Goal: Task Accomplishment & Management: Use online tool/utility

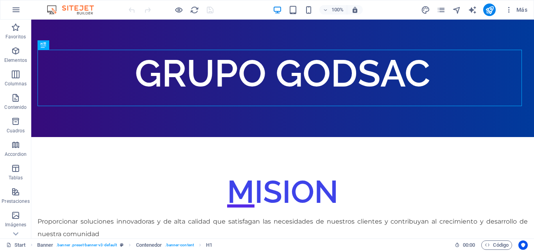
scroll to position [109, 0]
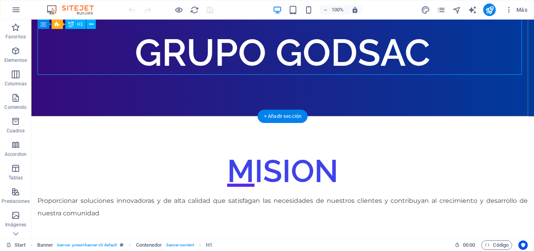
click at [264, 56] on div "GRUPO GODSAC" at bounding box center [283, 52] width 490 height 56
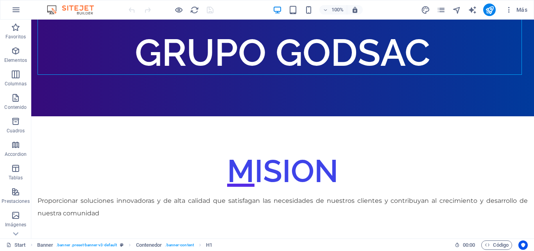
scroll to position [0, 0]
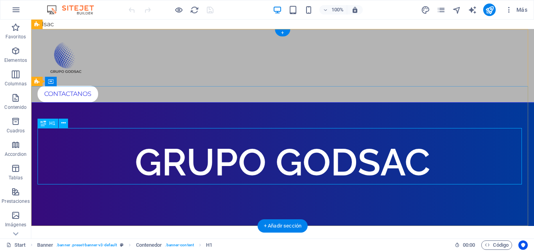
click at [265, 149] on div "GRUPO GODSAC" at bounding box center [283, 162] width 490 height 56
click at [277, 156] on div "GRUPO GODSAC" at bounding box center [283, 162] width 490 height 56
click at [277, 149] on div "GRUPO GODSAC" at bounding box center [283, 162] width 490 height 56
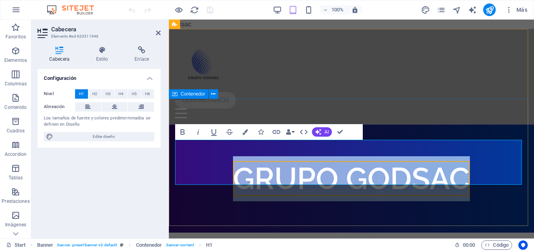
click at [419, 125] on div "GRUPO GODSAC" at bounding box center [351, 178] width 365 height 107
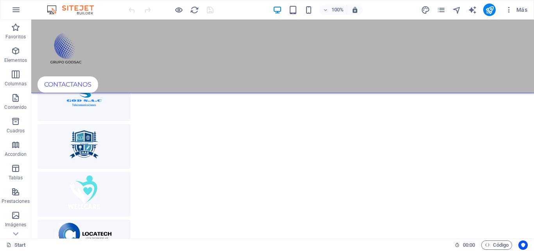
scroll to position [1572, 0]
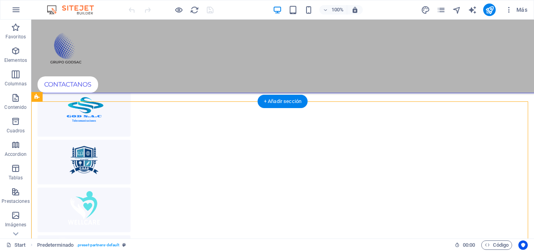
drag, startPoint x: 205, startPoint y: 152, endPoint x: 79, endPoint y: 158, distance: 126.0
click at [79, 158] on div at bounding box center [282, 209] width 509 height 399
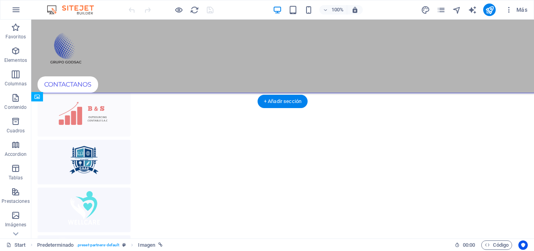
drag, startPoint x: 79, startPoint y: 158, endPoint x: 204, endPoint y: 154, distance: 124.4
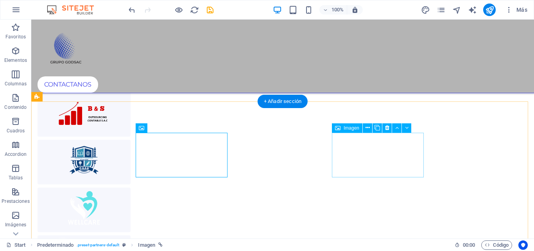
click at [131, 187] on figure at bounding box center [84, 209] width 93 height 45
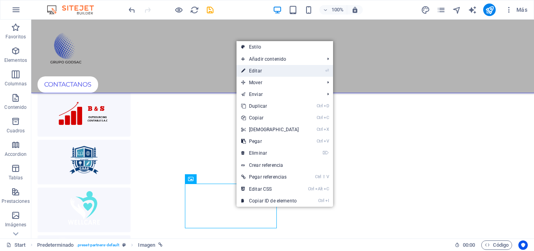
click at [269, 68] on link "⏎ Editar" at bounding box center [269, 71] width 67 height 12
select select "px"
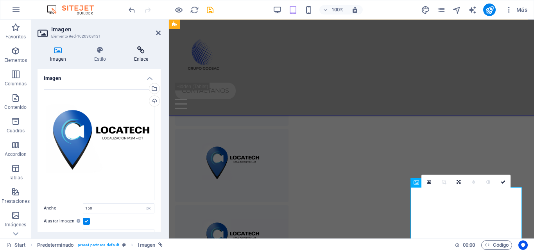
scroll to position [1292, 0]
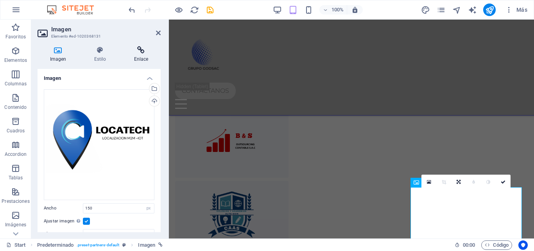
click at [140, 48] on icon at bounding box center [141, 50] width 39 height 8
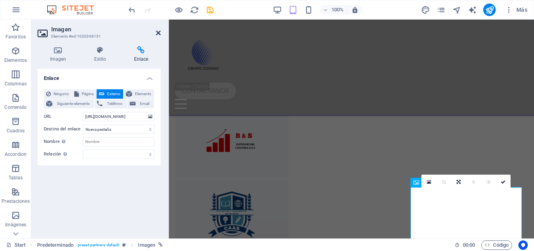
click at [156, 32] on icon at bounding box center [158, 33] width 5 height 6
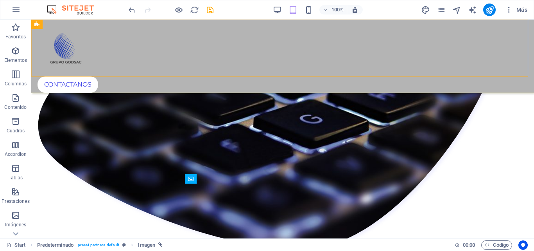
scroll to position [1572, 0]
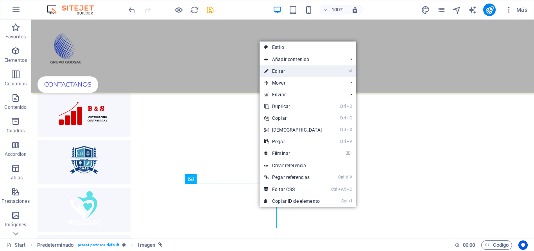
click at [295, 66] on link "⏎ Editar" at bounding box center [292, 71] width 67 height 12
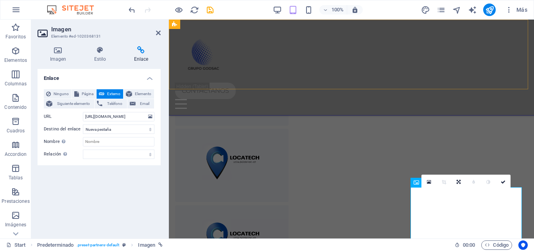
scroll to position [1292, 0]
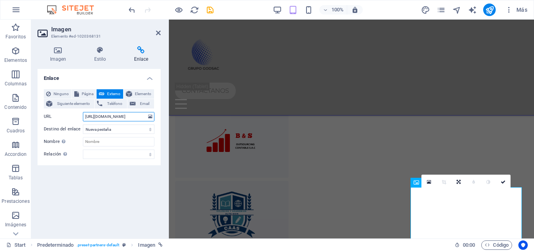
drag, startPoint x: 141, startPoint y: 116, endPoint x: 53, endPoint y: 131, distance: 90.0
click at [53, 131] on div "Ninguno Página Externo Elemento Siguiente elemento Teléfono Email Página Start …" at bounding box center [99, 124] width 111 height 70
paste input "msolutions"
type input "https://msolutions.godsac.com/"
click at [160, 35] on icon at bounding box center [158, 33] width 5 height 6
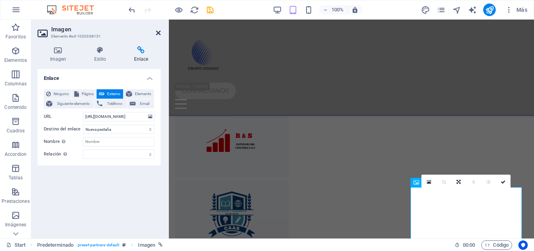
scroll to position [1572, 0]
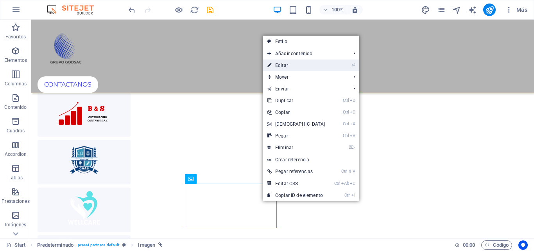
click at [281, 70] on link "⏎ Editar" at bounding box center [296, 65] width 67 height 12
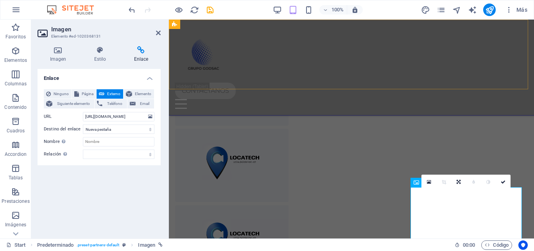
scroll to position [1292, 0]
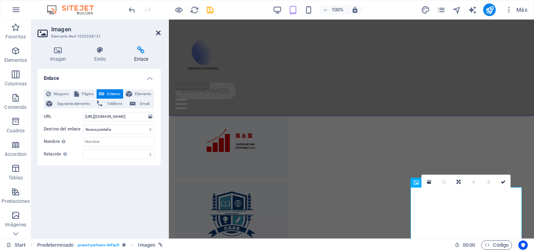
click at [160, 31] on icon at bounding box center [158, 33] width 5 height 6
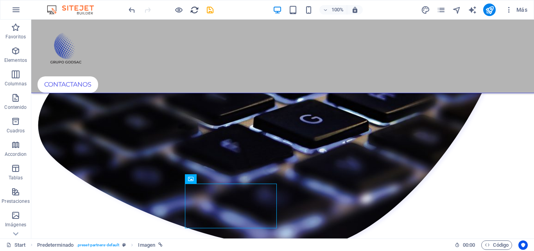
scroll to position [1572, 0]
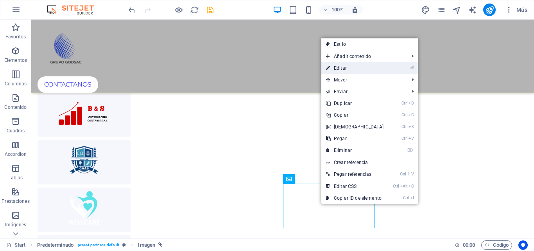
click at [343, 70] on link "⏎ Editar" at bounding box center [354, 68] width 67 height 12
select select "px"
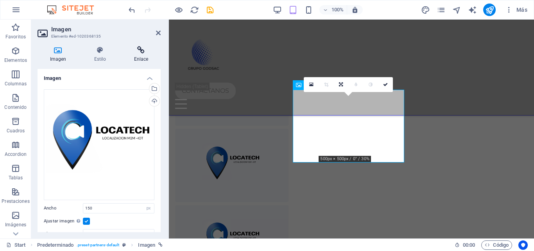
scroll to position [1468, 0]
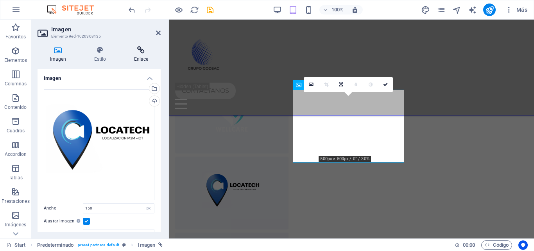
click at [142, 60] on h4 "Enlace" at bounding box center [141, 54] width 39 height 16
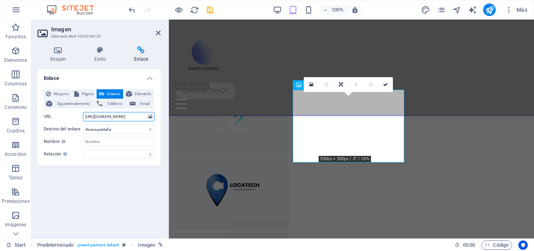
drag, startPoint x: 142, startPoint y: 113, endPoint x: 47, endPoint y: 119, distance: 95.9
click at [47, 119] on div "URL https://locatech.godsac.com/" at bounding box center [99, 116] width 111 height 9
paste input "impulsodigital"
type input "https://impulsodigital.godsac.com/"
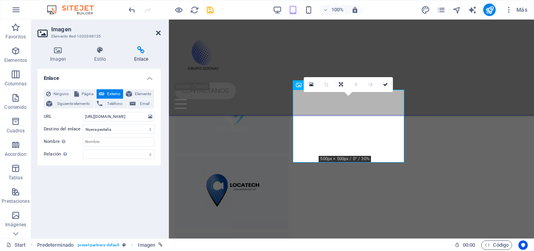
scroll to position [0, 0]
click at [158, 34] on icon at bounding box center [158, 33] width 5 height 6
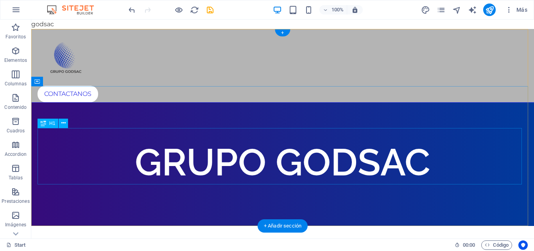
click at [266, 154] on div "GRUPO GODSAC" at bounding box center [283, 162] width 490 height 56
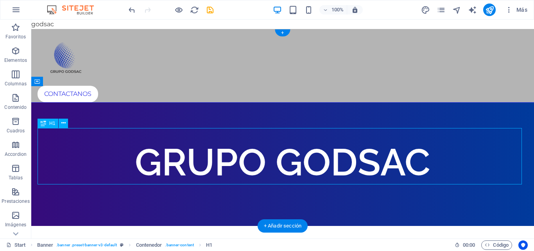
click at [266, 154] on div "GRUPO GODSAC" at bounding box center [283, 162] width 490 height 56
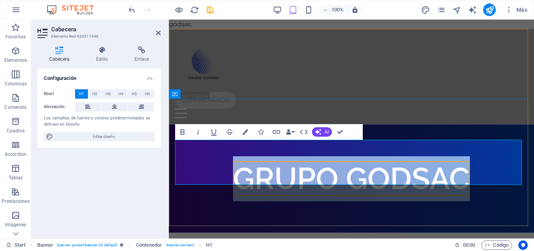
click at [344, 161] on span "GRUPO GODSAC" at bounding box center [351, 178] width 237 height 35
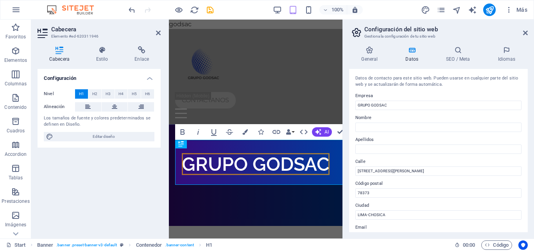
click at [342, 157] on aside "Configuración del sitio web Gestiona la configuración de tu sitio web General D…" at bounding box center [437, 129] width 191 height 218
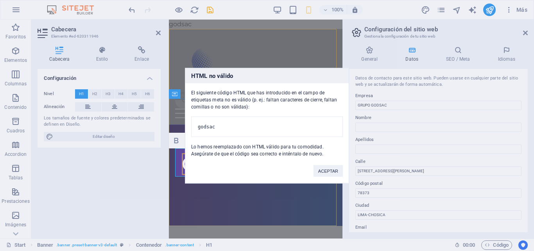
click at [247, 163] on span "GRUPO GODSAC" at bounding box center [256, 164] width 148 height 22
drag, startPoint x: 324, startPoint y: 174, endPoint x: 156, endPoint y: 154, distance: 170.0
click at [324, 174] on button "ACEPTAR" at bounding box center [327, 171] width 29 height 12
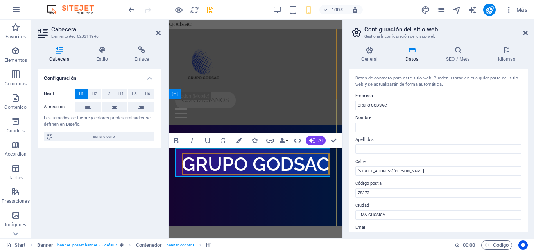
click at [248, 159] on span "GRUPO GODSAC" at bounding box center [256, 164] width 148 height 22
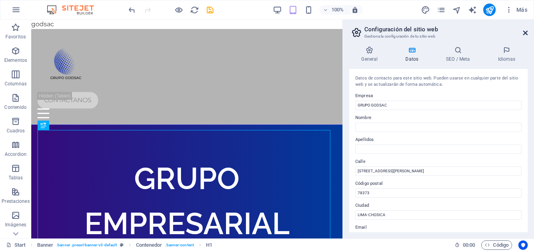
click at [525, 36] on icon at bounding box center [525, 33] width 5 height 6
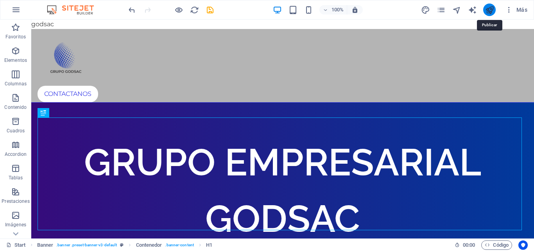
click at [492, 5] on icon "publish" at bounding box center [489, 9] width 9 height 9
checkbox input "false"
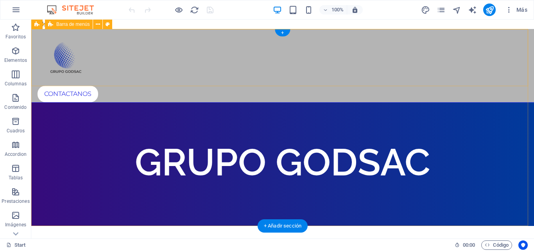
click at [390, 74] on div "CONTACTANOS" at bounding box center [282, 65] width 503 height 73
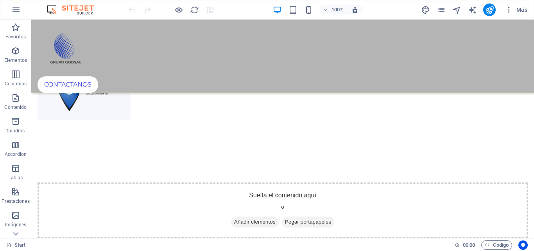
scroll to position [1811, 0]
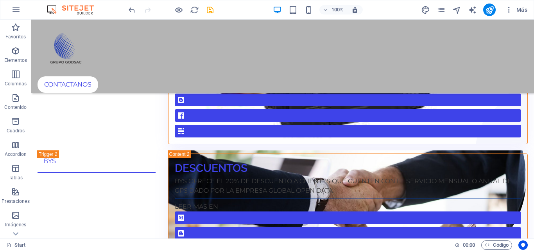
scroll to position [2097, 0]
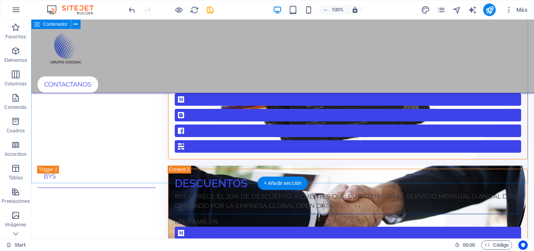
click at [367, 170] on div "GLOBAL OPEN DATA MIGRA A MEJOR TECNOLOGIA DEBIDO A LA BAJA DE LA TECNOLOGÍA 2G …" at bounding box center [282, 151] width 503 height 345
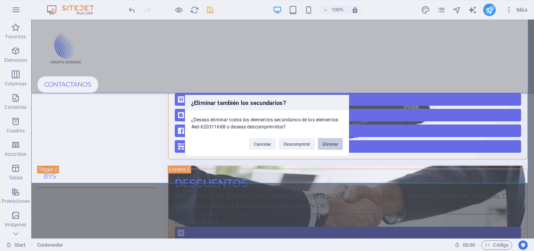
click at [333, 144] on button "Eliminar" at bounding box center [330, 144] width 25 height 12
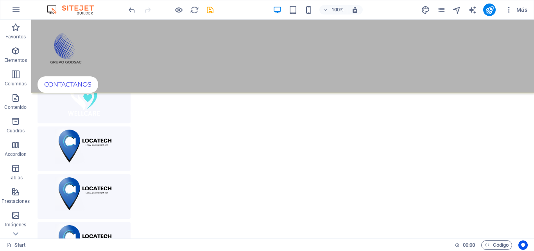
scroll to position [1685, 0]
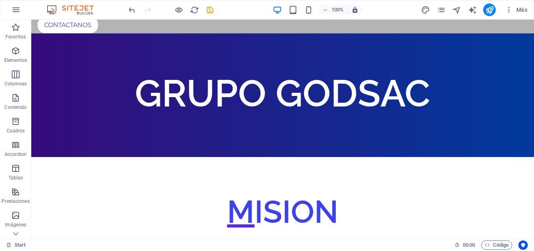
scroll to position [0, 0]
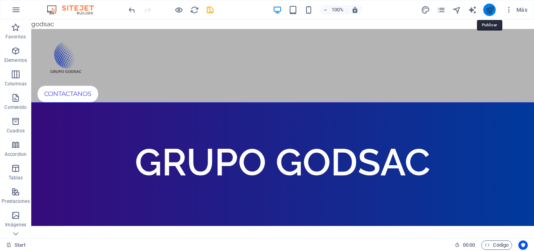
click at [493, 10] on icon "publish" at bounding box center [489, 9] width 9 height 9
checkbox input "false"
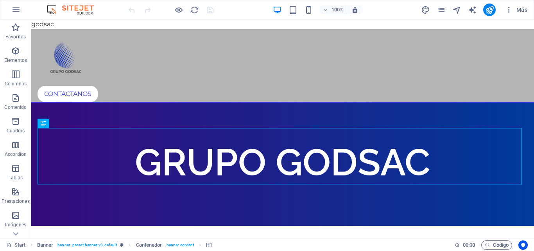
click at [87, 11] on img at bounding box center [74, 9] width 59 height 9
click at [438, 10] on icon "pages" at bounding box center [441, 9] width 9 height 9
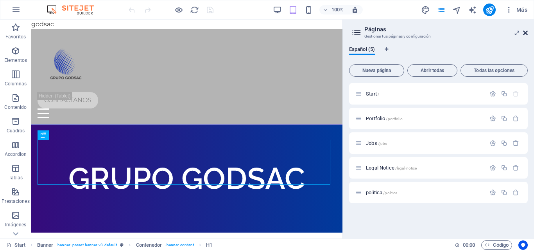
click at [526, 30] on icon at bounding box center [525, 33] width 5 height 6
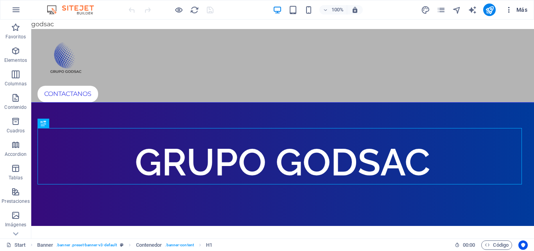
click at [524, 7] on span "Más" at bounding box center [516, 10] width 22 height 8
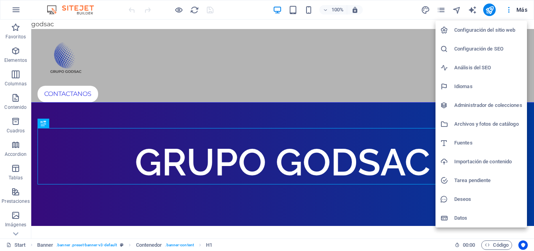
click at [386, 69] on div at bounding box center [267, 125] width 534 height 251
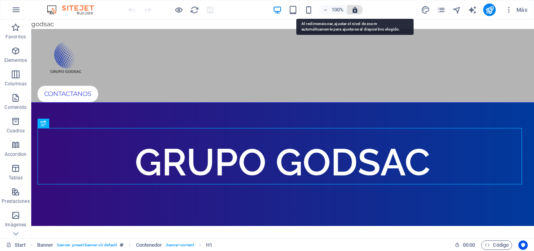
click at [354, 8] on icon "button" at bounding box center [354, 9] width 7 height 7
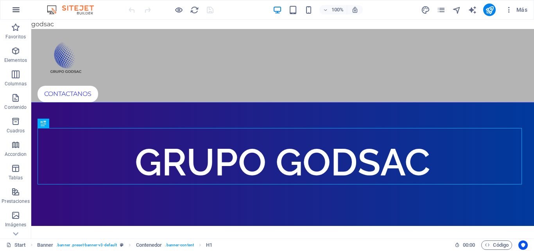
click at [17, 7] on icon "button" at bounding box center [15, 9] width 9 height 9
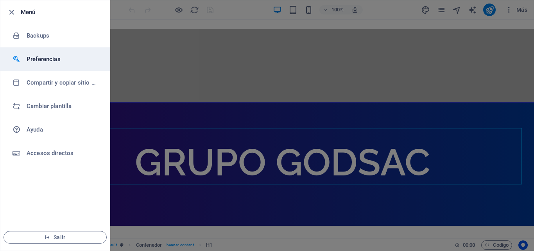
click at [59, 57] on h6 "Preferencias" at bounding box center [63, 58] width 72 height 9
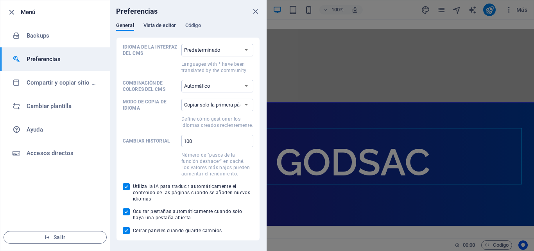
click at [167, 25] on span "Vista de editor" at bounding box center [159, 26] width 32 height 11
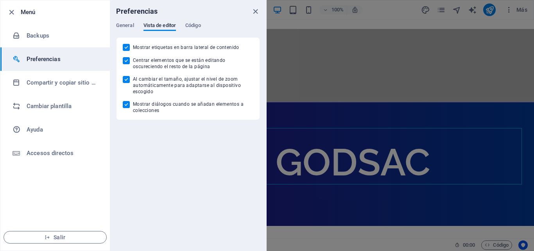
click at [208, 22] on div "Preferencias" at bounding box center [188, 11] width 156 height 22
click at [257, 10] on icon "close" at bounding box center [255, 11] width 9 height 9
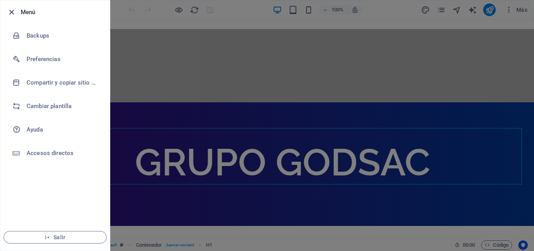
click at [10, 12] on icon "button" at bounding box center [11, 12] width 9 height 9
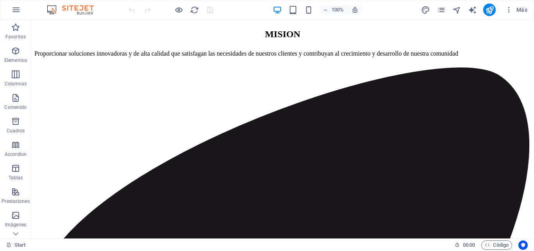
scroll to position [210, 0]
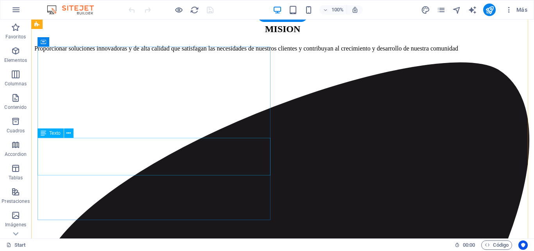
click at [117, 55] on div "Proporcionar soluciones innovadoras y de alta calidad que satisfagan las necesi…" at bounding box center [282, 48] width 496 height 13
click at [103, 167] on div "Arrastra aquí para reemplazar el contenido existente. Si quieres crear un eleme…" at bounding box center [282, 129] width 503 height 218
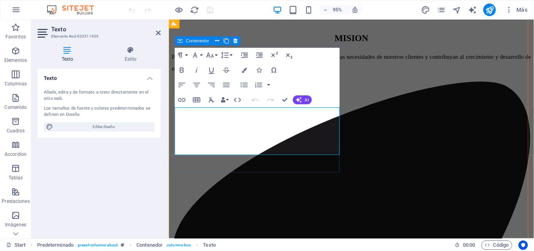
scroll to position [220, 0]
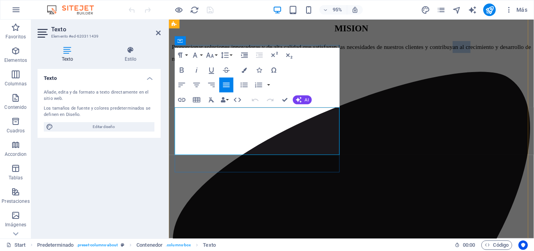
drag, startPoint x: 235, startPoint y: 149, endPoint x: 203, endPoint y: 149, distance: 31.7
click at [203, 67] on p "Proporcionar soluciones innovadoras y de alta calidad que satisfagan las necesi…" at bounding box center [361, 54] width 378 height 25
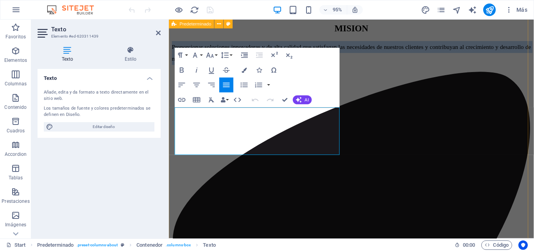
drag, startPoint x: 213, startPoint y: 157, endPoint x: 170, endPoint y: 108, distance: 65.2
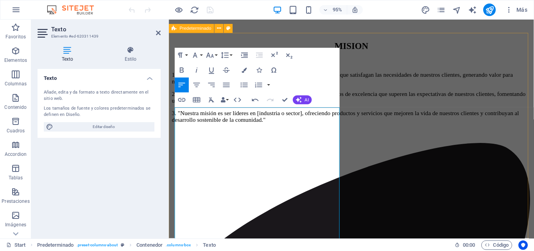
scroll to position [4261, 0]
drag, startPoint x: 242, startPoint y: 125, endPoint x: 174, endPoint y: 123, distance: 68.4
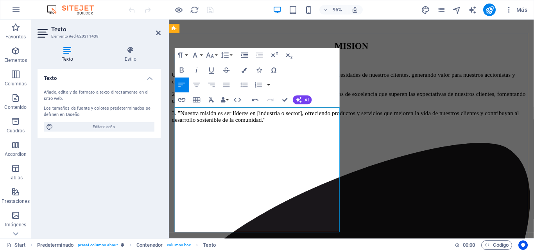
click at [317, 88] on p "Ofrecer soluciones innovadoras y de alta calidad que satisfagan las necesidades…" at bounding box center [361, 81] width 378 height 14
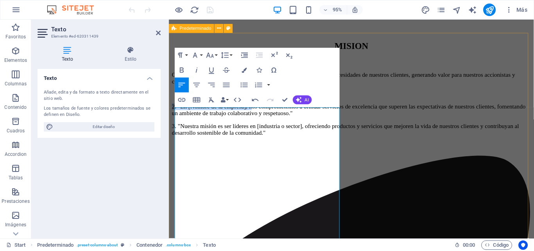
drag, startPoint x: 276, startPoint y: 172, endPoint x: 170, endPoint y: 172, distance: 105.9
click at [229, 122] on p "Nos comprometemos a brindar servicios de excelencia que superen las expectativa…" at bounding box center [361, 114] width 378 height 14
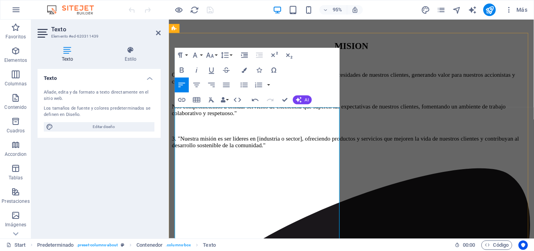
click at [229, 122] on p "Nos comprometemos a brindar servicios de excelencia que superen las expectativa…" at bounding box center [361, 114] width 378 height 14
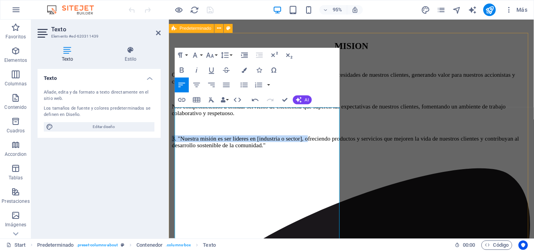
drag, startPoint x: 178, startPoint y: 227, endPoint x: 169, endPoint y: 221, distance: 10.4
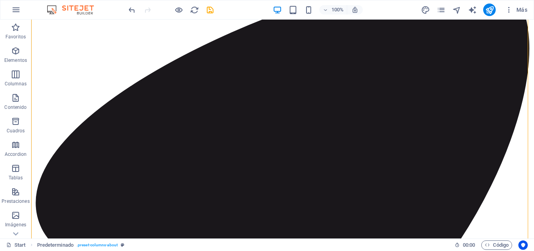
scroll to position [376, 0]
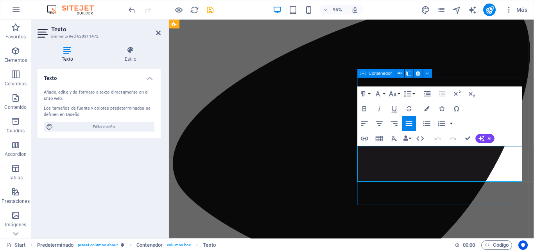
scroll to position [399, 0]
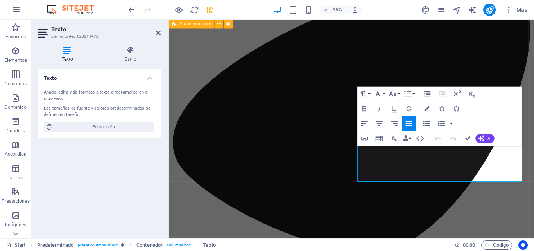
drag, startPoint x: 509, startPoint y: 184, endPoint x: 353, endPoint y: 149, distance: 160.1
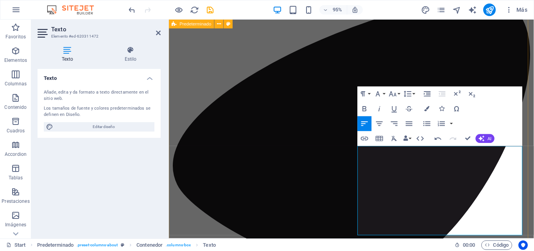
scroll to position [3009, 0]
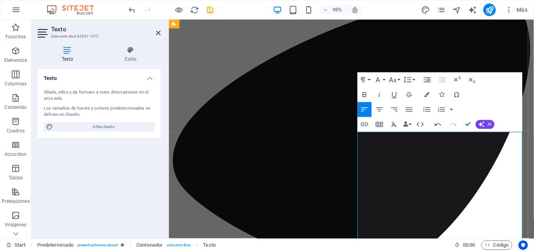
scroll to position [389, 0]
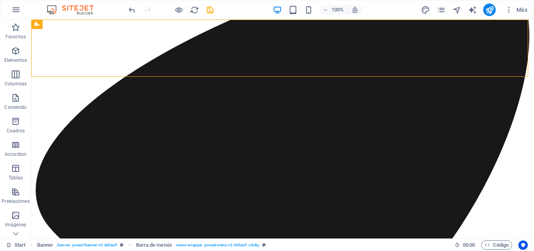
scroll to position [367, 0]
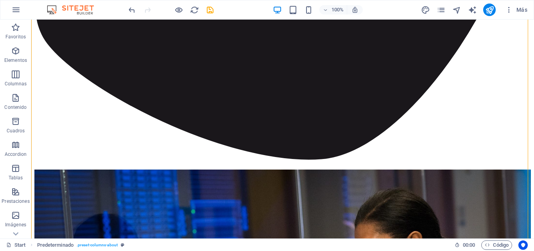
scroll to position [565, 0]
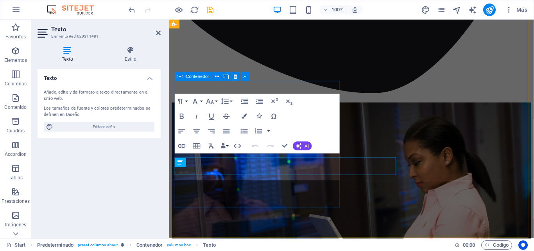
scroll to position [589, 0]
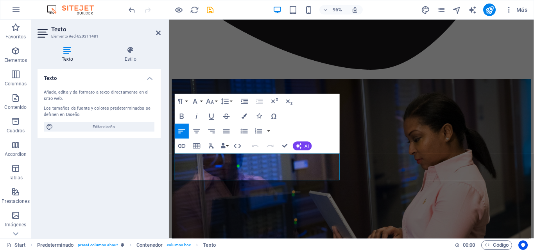
drag, startPoint x: 211, startPoint y: 181, endPoint x: 147, endPoint y: 150, distance: 71.8
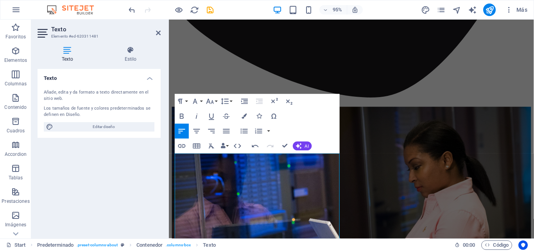
scroll to position [4621, 0]
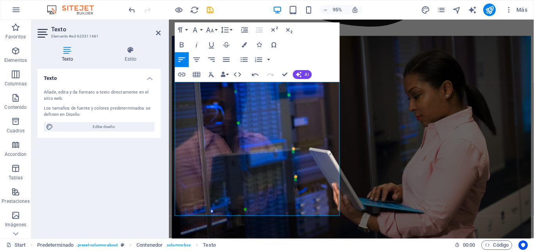
scroll to position [635, 0]
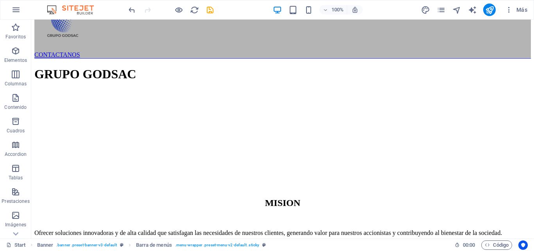
scroll to position [0, 0]
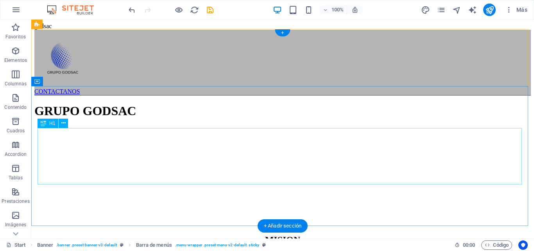
click at [265, 118] on div "GRUPO GODSAC" at bounding box center [282, 111] width 496 height 14
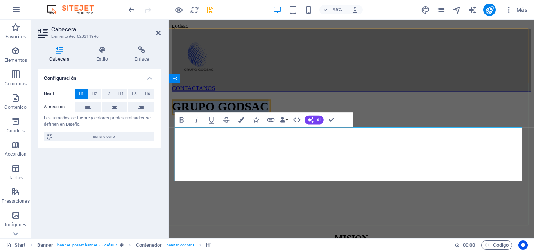
click at [274, 118] on span "GRUPO GODSAC" at bounding box center [223, 111] width 102 height 14
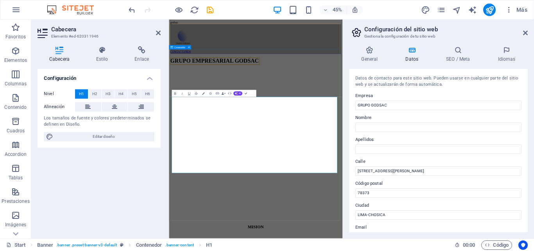
click at [453, 127] on div "GRUPO EMPRESARIAL GODSAC" at bounding box center [361, 110] width 379 height 31
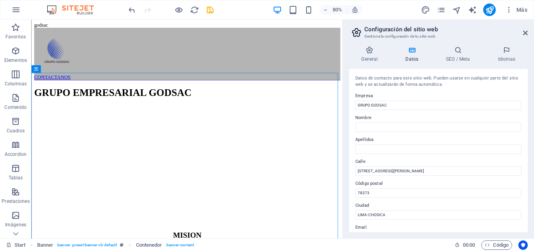
click at [528, 35] on aside "Configuración del sitio web Gestiona la configuración de tu sitio web General D…" at bounding box center [437, 129] width 191 height 218
click at [525, 30] on icon at bounding box center [525, 33] width 5 height 6
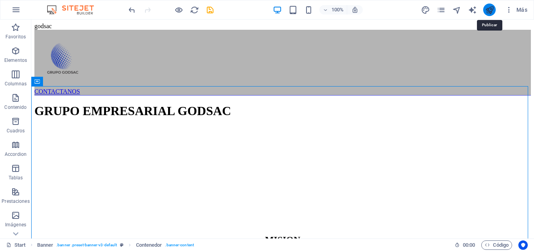
click at [493, 10] on icon "publish" at bounding box center [489, 9] width 9 height 9
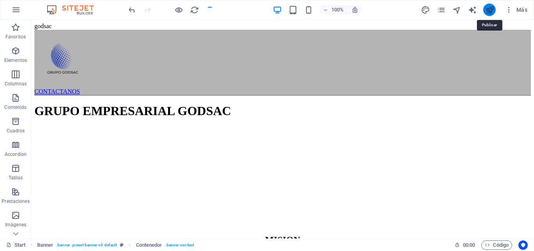
checkbox input "false"
